Goal: Task Accomplishment & Management: Use online tool/utility

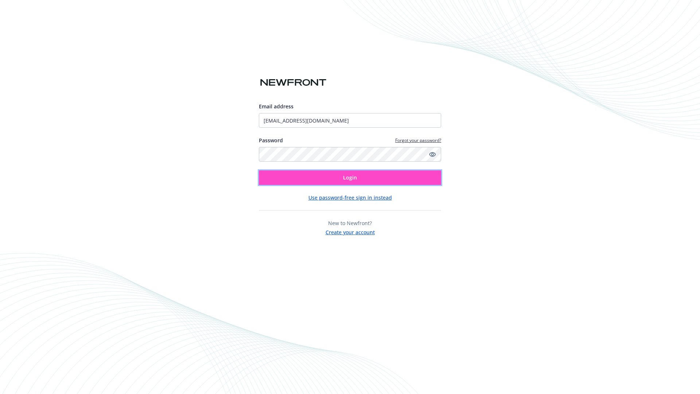
click at [350, 177] on span "Login" at bounding box center [350, 177] width 14 height 7
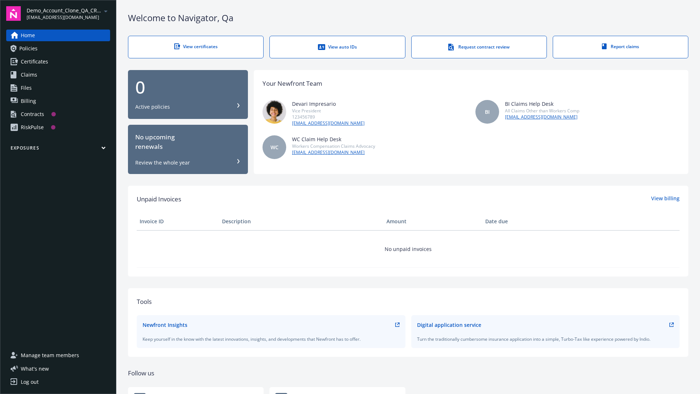
click at [68, 13] on span "Demo_Account_Clone_QA_CR_Tests_Prospect" at bounding box center [64, 11] width 75 height 8
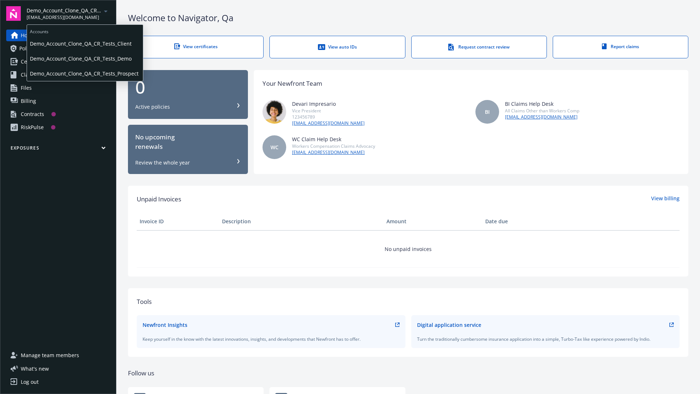
click at [84, 43] on span "Demo_Account_Clone_QA_CR_Tests_Client" at bounding box center [85, 43] width 110 height 15
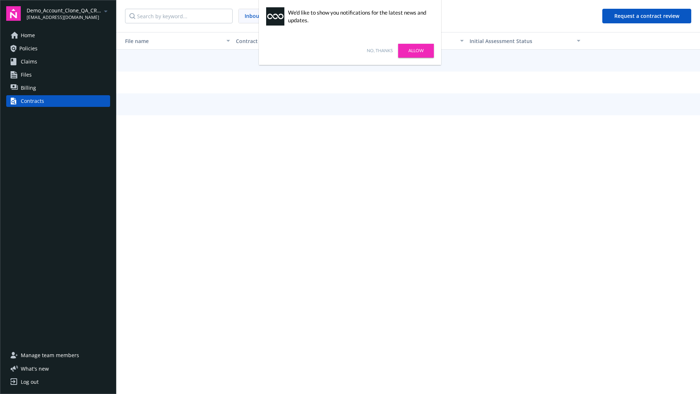
click at [379, 51] on link "No, thanks" at bounding box center [380, 50] width 26 height 7
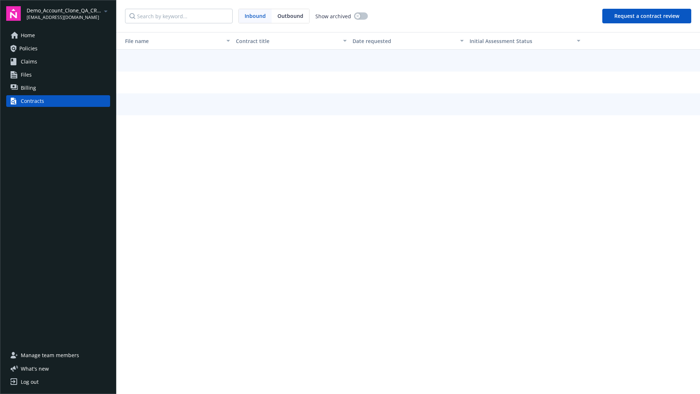
click at [647, 16] on button "Request a contract review" at bounding box center [646, 16] width 89 height 15
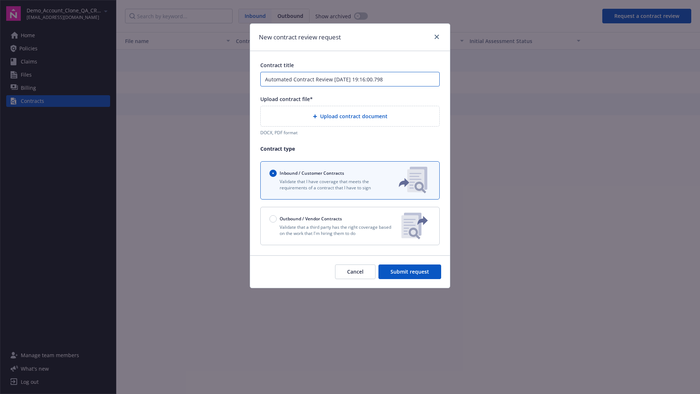
type input "Automated Contract Review 09-12-2025 19:16:00.798"
click at [350, 226] on p "Validate that a third party has the right coverage based on the work that I'm h…" at bounding box center [332, 230] width 126 height 12
radio input "false"
radio input "true"
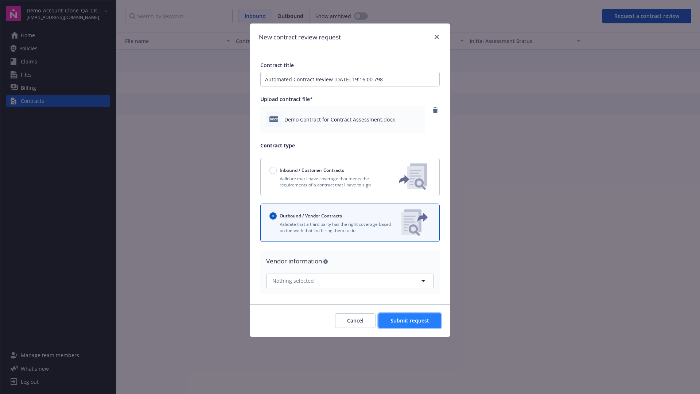
click at [410, 320] on span "Submit request" at bounding box center [409, 320] width 39 height 7
